Goal: Task Accomplishment & Management: Manage account settings

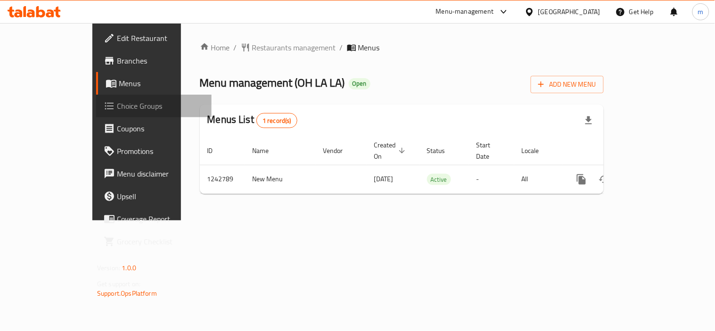
click at [117, 106] on span "Choice Groups" at bounding box center [160, 105] width 87 height 11
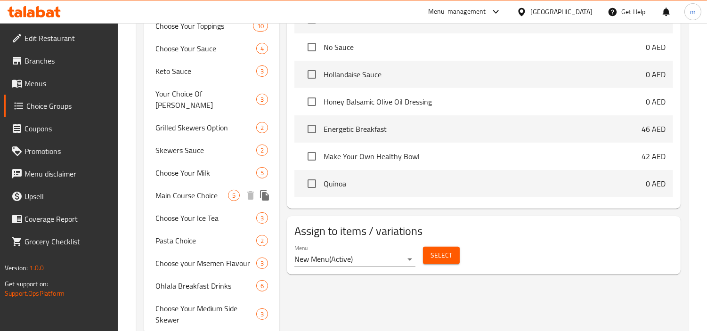
scroll to position [575, 0]
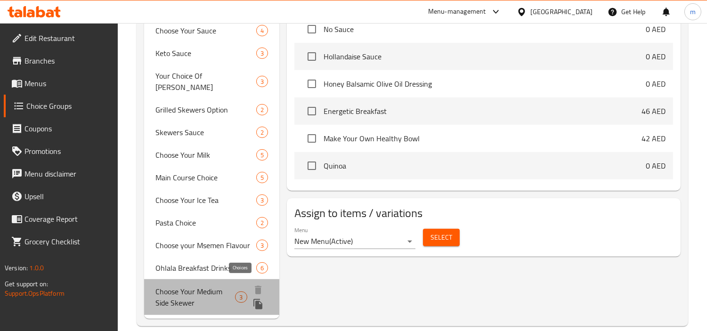
click at [243, 293] on span "3" at bounding box center [241, 297] width 11 height 9
type input "Choose Your Medium Side Skewer"
type input "اختر سيخك متوسط ​​جانبي"
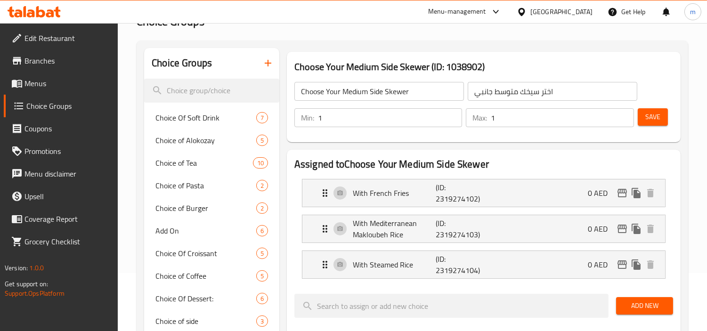
scroll to position [0, 0]
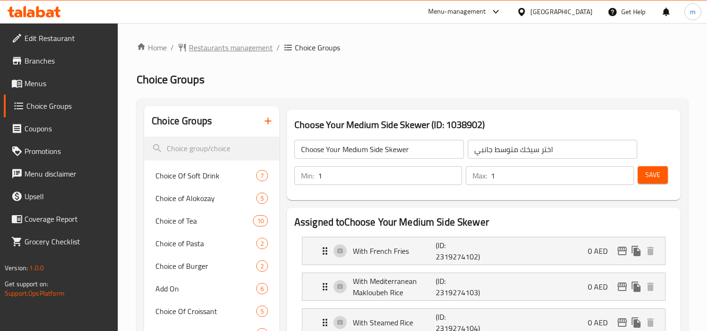
click at [217, 47] on span "Restaurants management" at bounding box center [231, 47] width 84 height 11
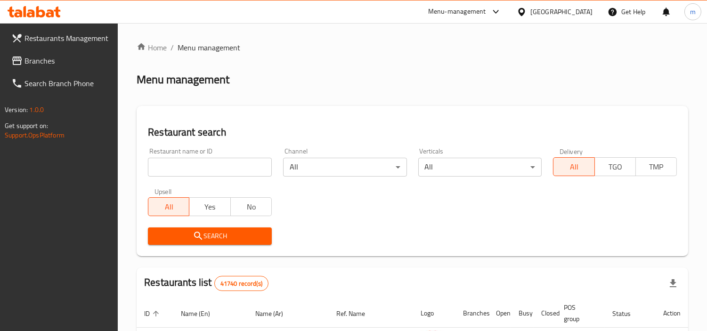
drag, startPoint x: 548, startPoint y: 10, endPoint x: 548, endPoint y: 17, distance: 7.5
click at [548, 10] on div "[GEOGRAPHIC_DATA]" at bounding box center [562, 12] width 62 height 10
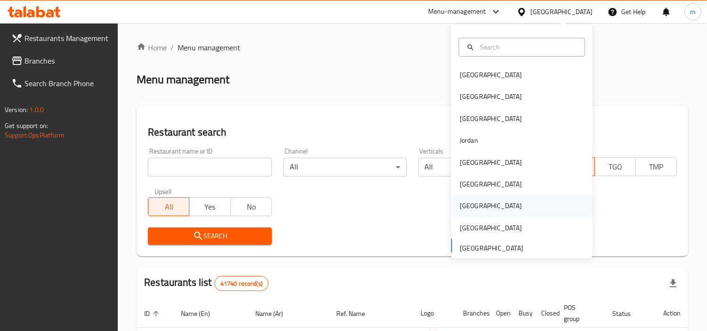
click at [479, 205] on div "[GEOGRAPHIC_DATA]" at bounding box center [521, 207] width 141 height 22
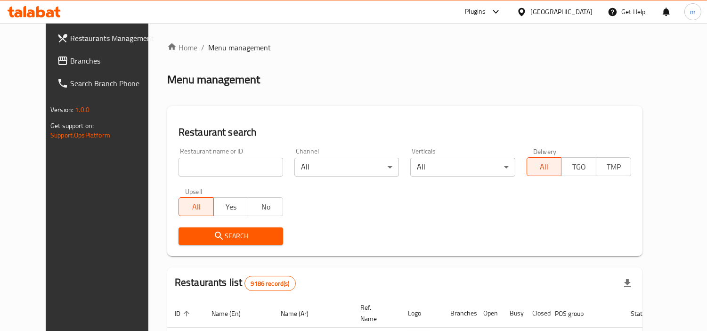
click at [70, 56] on span "Branches" at bounding box center [113, 60] width 86 height 11
